Goal: Information Seeking & Learning: Learn about a topic

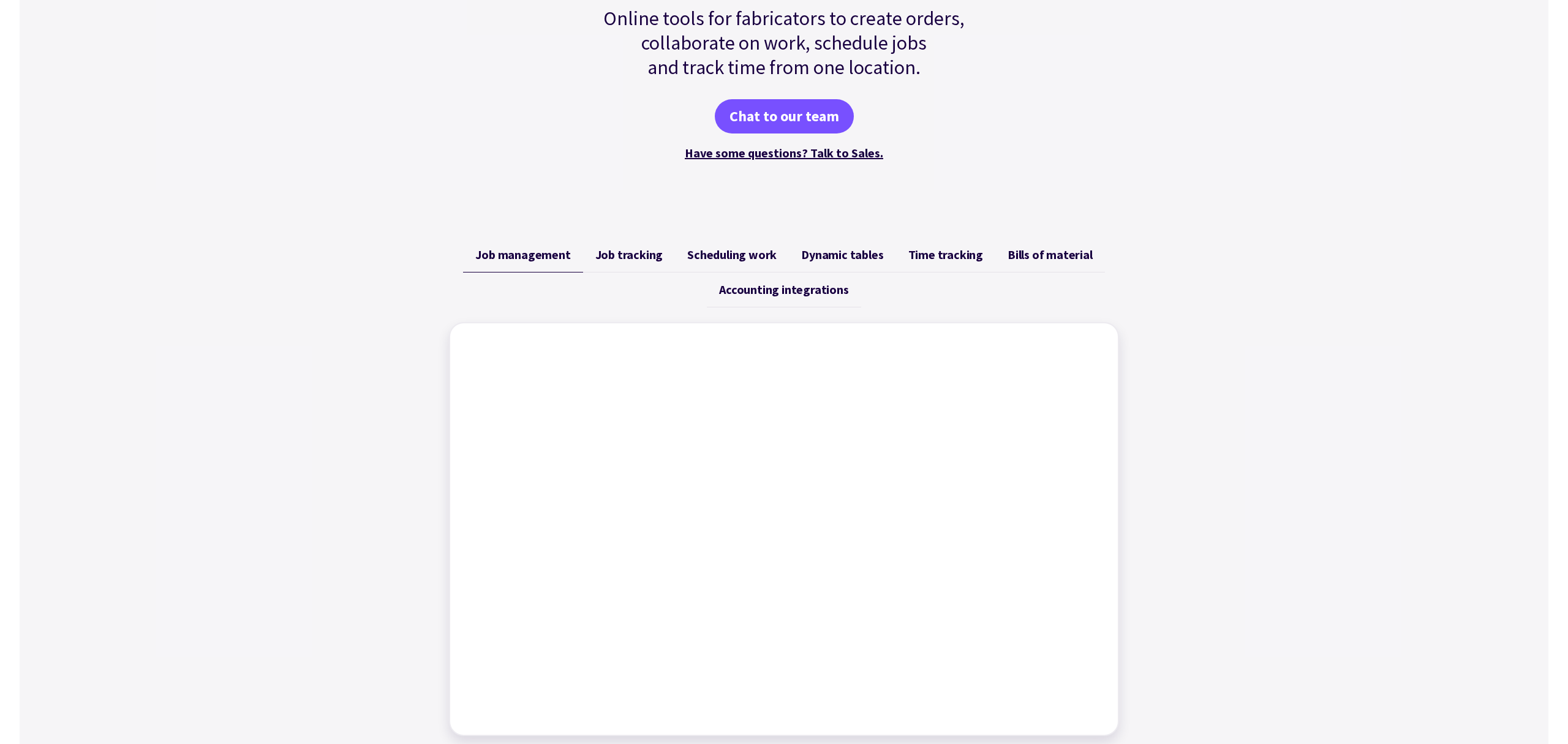
scroll to position [295, 0]
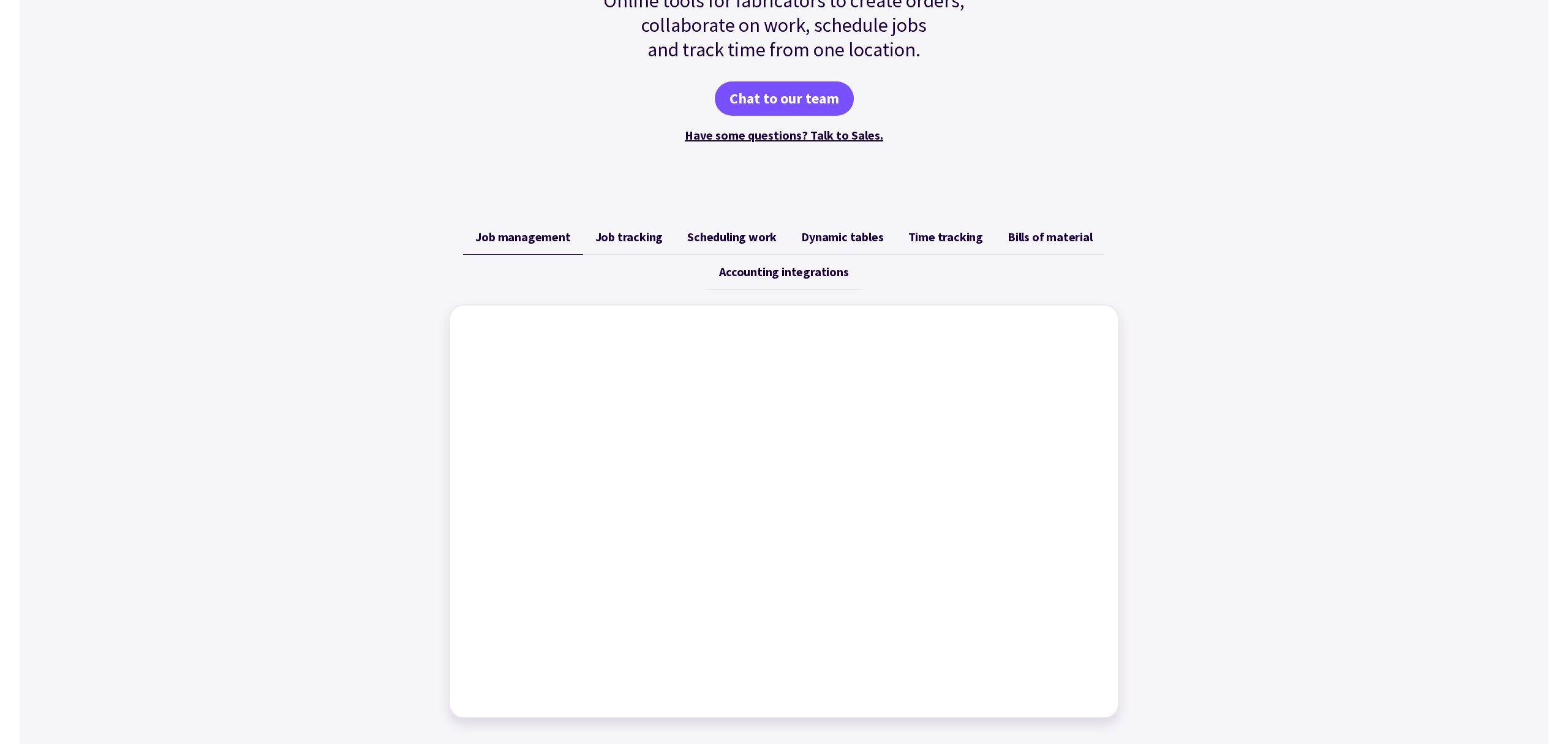
click at [635, 237] on span "Job tracking" at bounding box center [629, 237] width 68 height 15
click at [739, 238] on span "Scheduling work" at bounding box center [732, 237] width 90 height 15
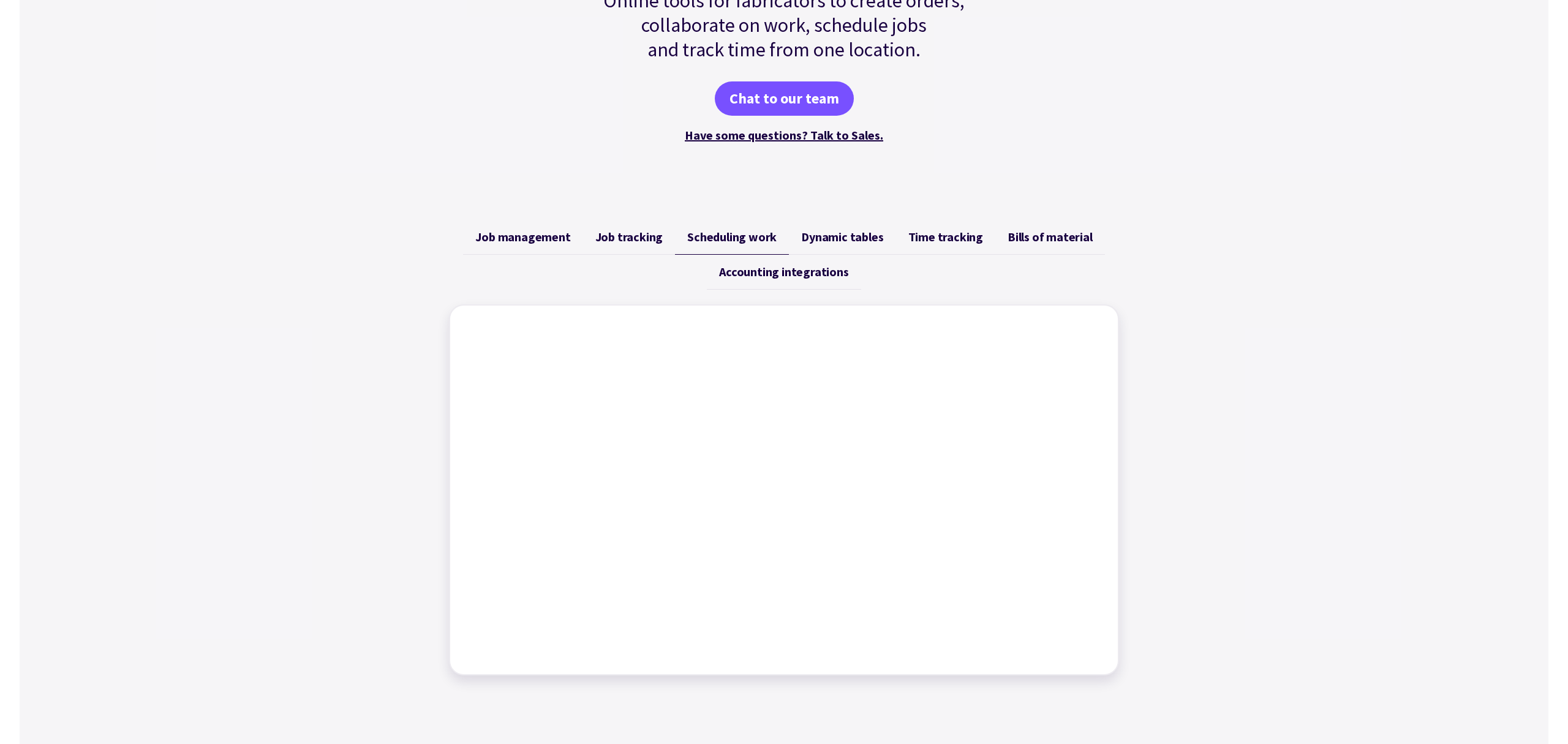
click at [865, 240] on span "Dynamic tables" at bounding box center [842, 237] width 82 height 15
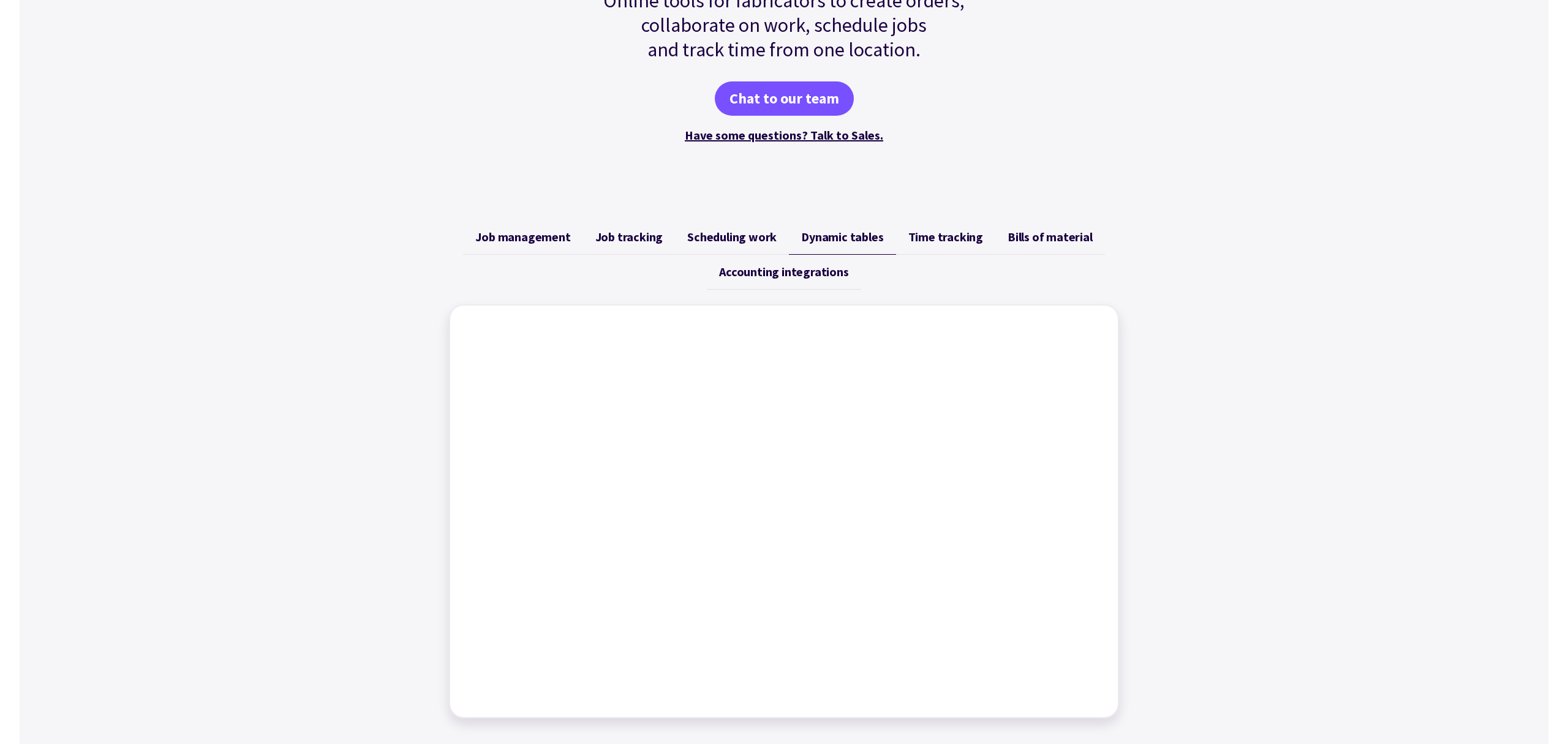
click at [956, 238] on span "Time tracking" at bounding box center [945, 237] width 75 height 15
click at [1040, 233] on span "Bills of material" at bounding box center [1049, 237] width 85 height 15
click at [803, 278] on span "Accounting integrations" at bounding box center [783, 272] width 129 height 15
click at [625, 243] on span "Job tracking" at bounding box center [629, 237] width 68 height 15
click at [545, 242] on span "Job management" at bounding box center [523, 237] width 95 height 15
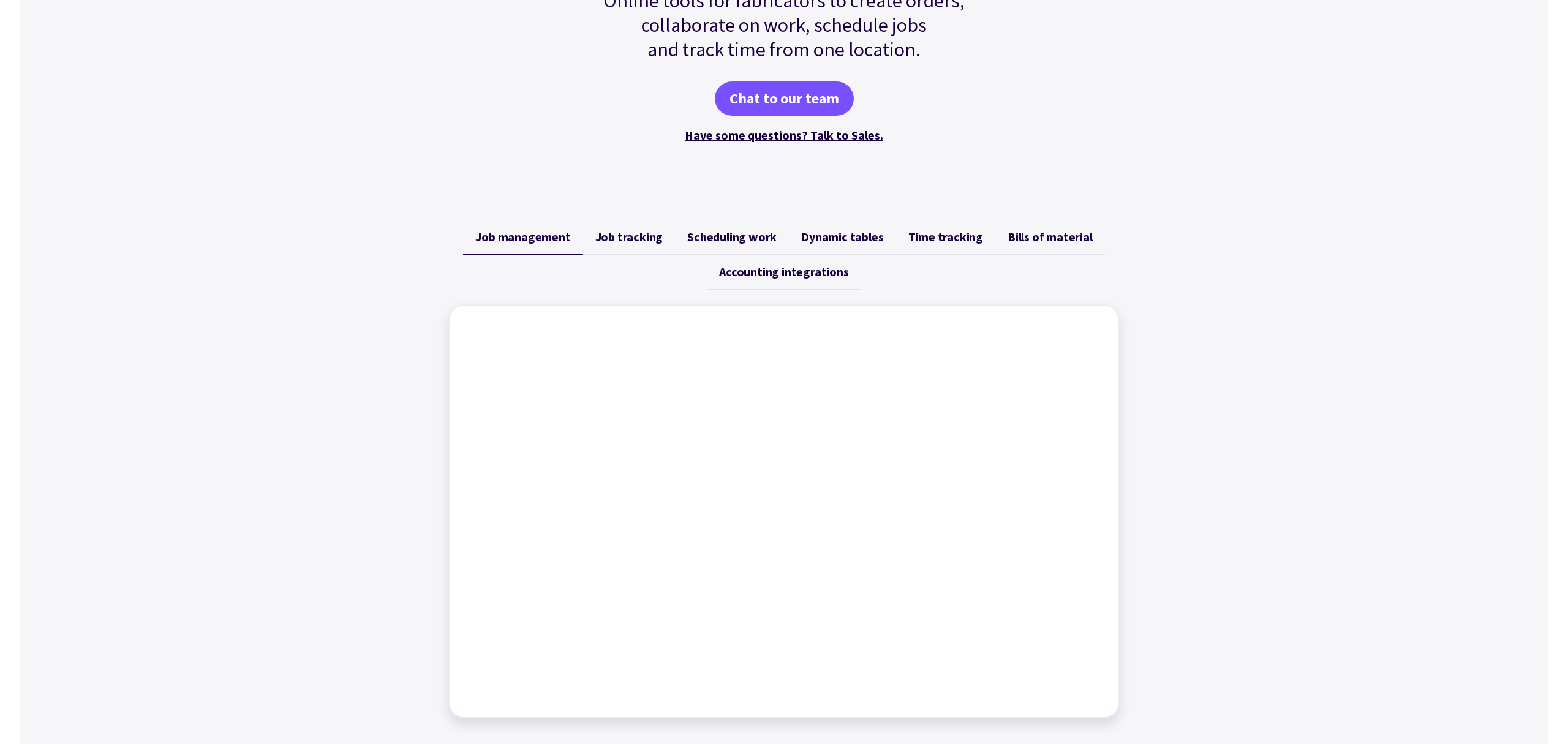
click at [603, 244] on span "Job tracking" at bounding box center [629, 237] width 68 height 15
click at [684, 248] on link "Scheduling work" at bounding box center [732, 237] width 114 height 35
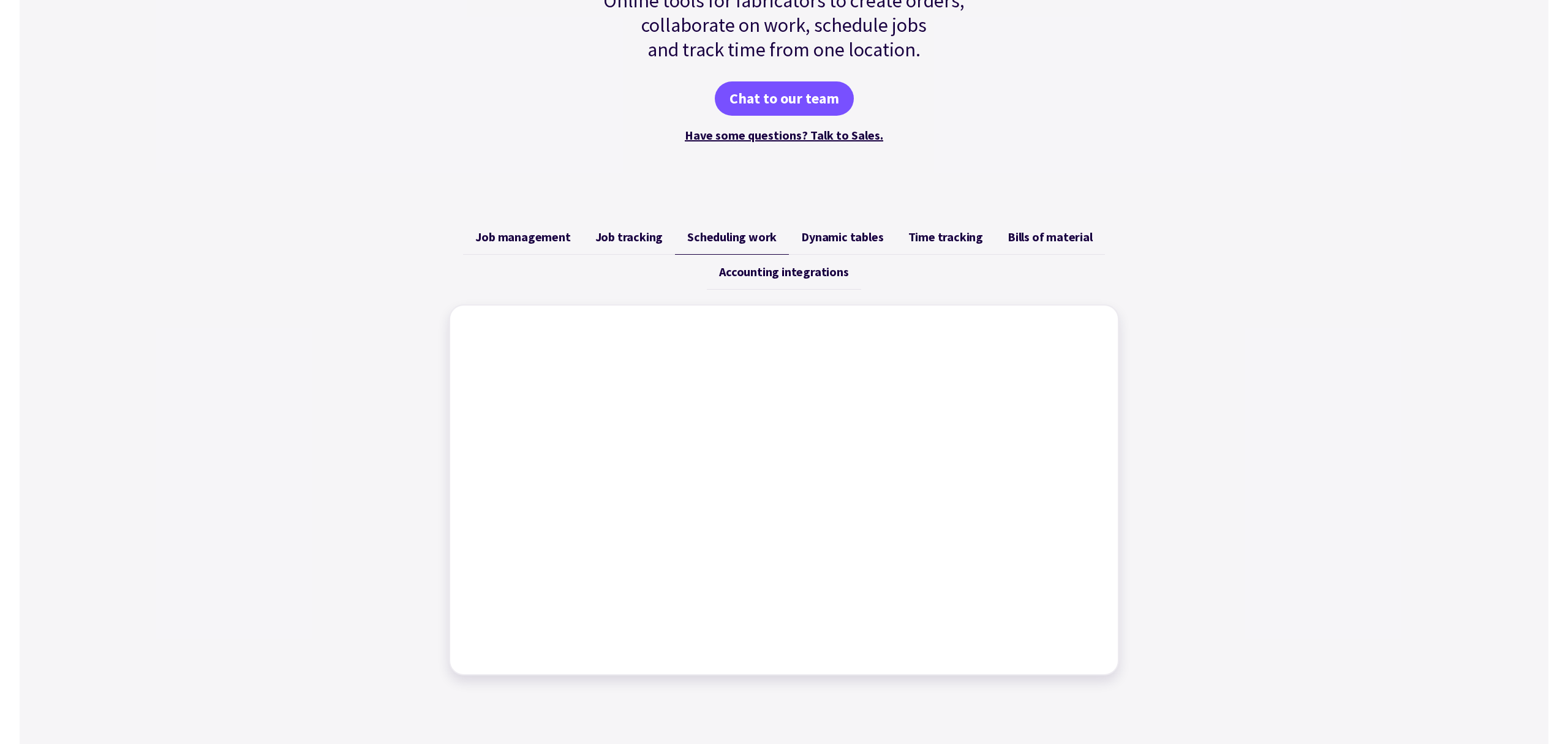
click at [770, 244] on span "Scheduling work" at bounding box center [732, 237] width 90 height 15
click at [772, 248] on link "Scheduling work" at bounding box center [732, 237] width 114 height 35
click at [837, 248] on link "Dynamic tables" at bounding box center [842, 237] width 106 height 35
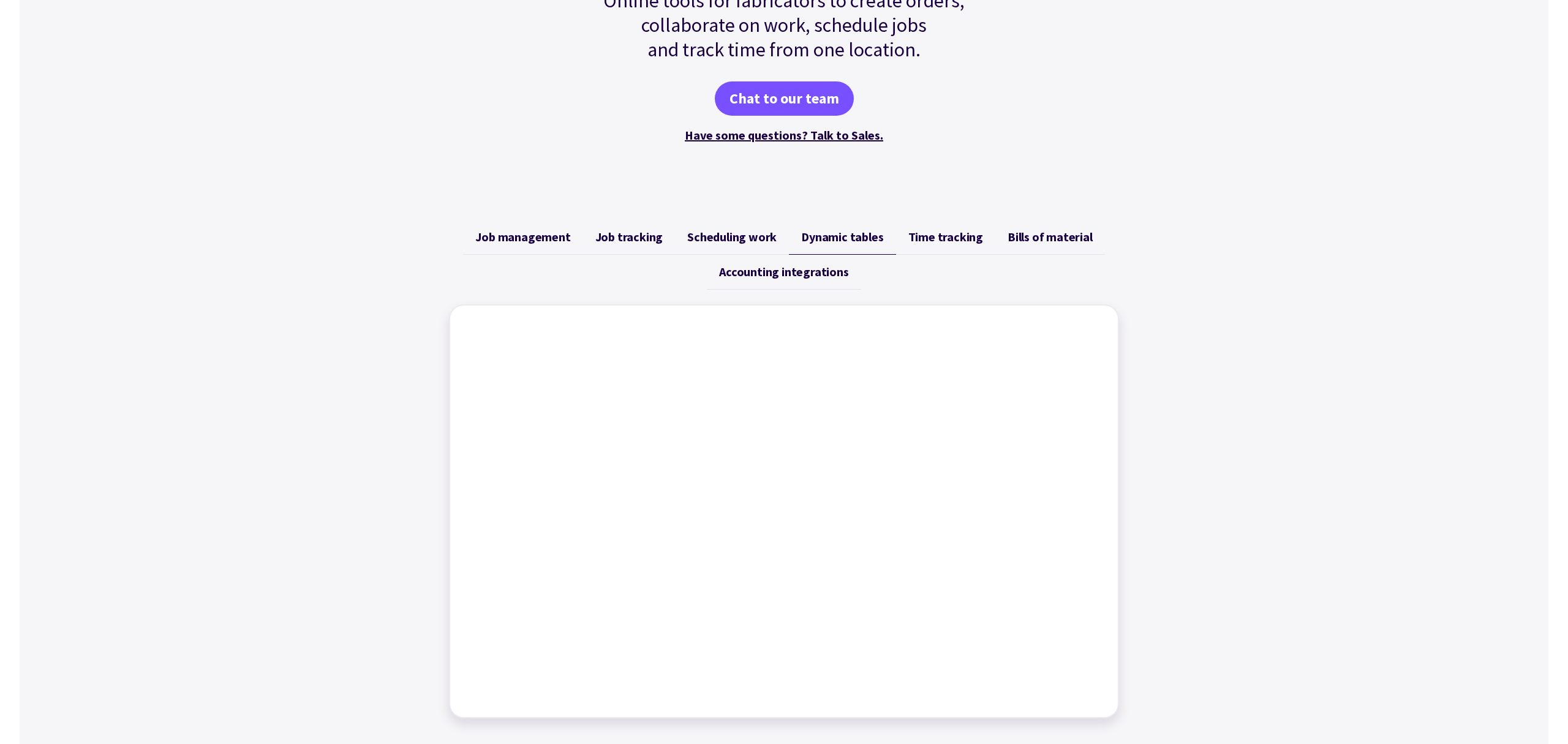
click at [944, 237] on span "Time tracking" at bounding box center [945, 237] width 75 height 15
click at [1022, 236] on span "Bills of material" at bounding box center [1049, 237] width 85 height 15
click at [758, 280] on link "Accounting integrations" at bounding box center [783, 272] width 154 height 35
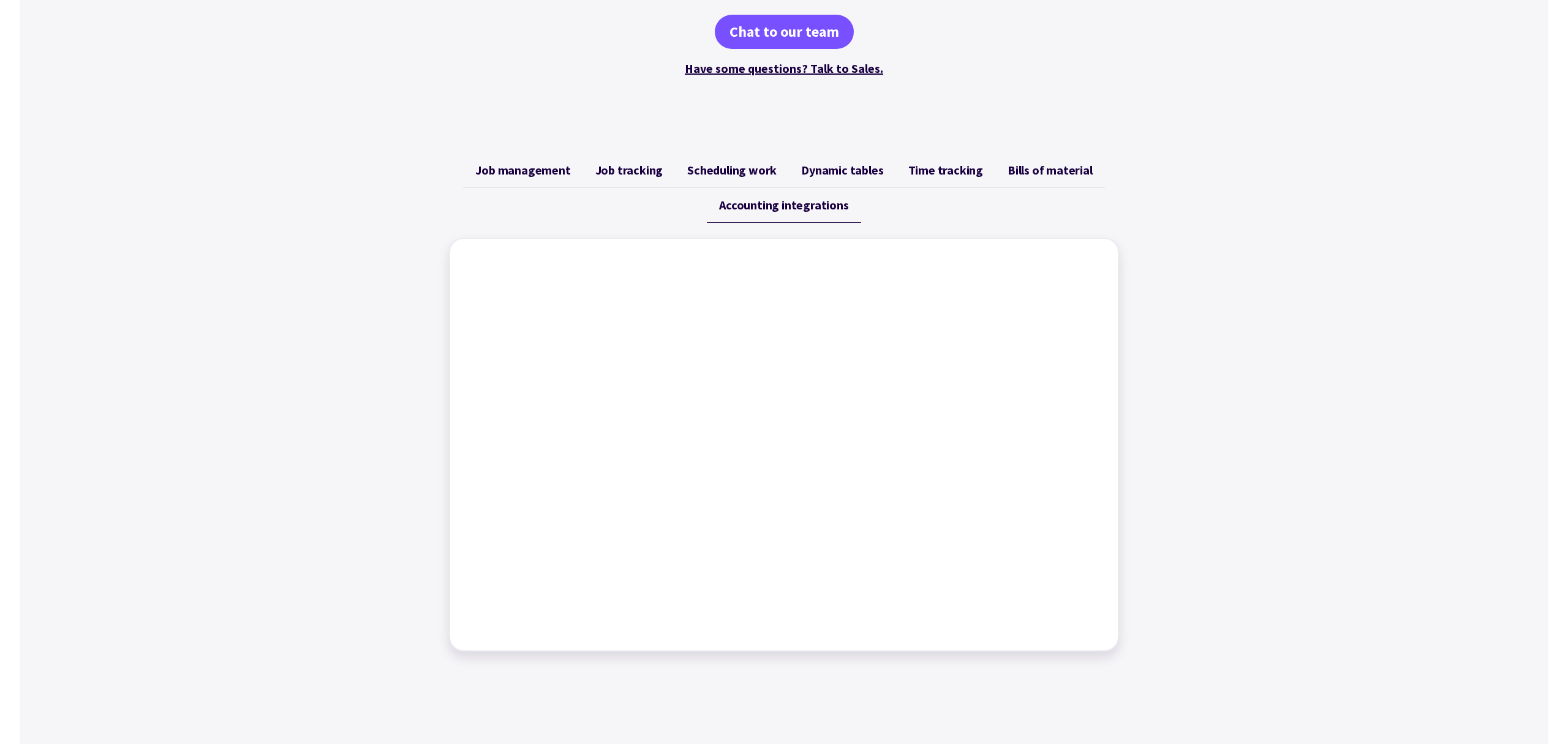
scroll to position [0, 0]
